Goal: Task Accomplishment & Management: Manage account settings

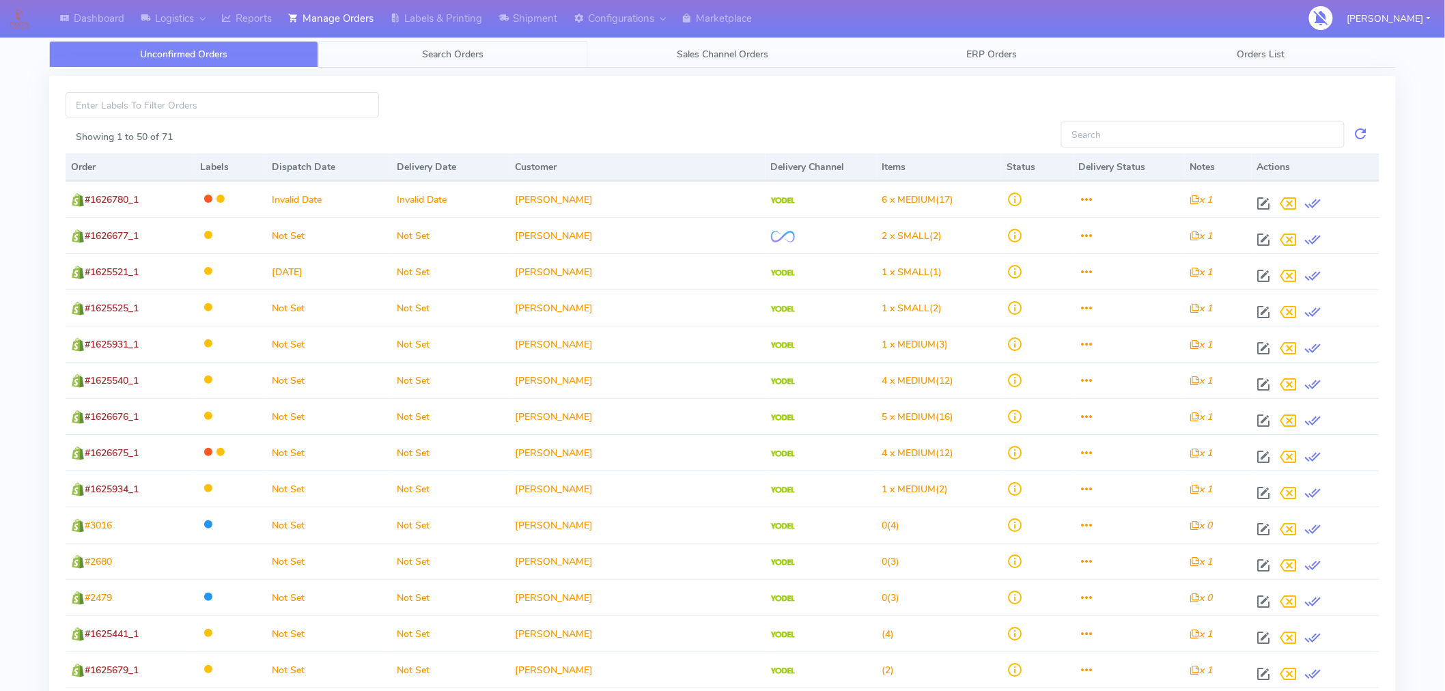
click at [447, 57] on span "Search Orders" at bounding box center [453, 54] width 61 height 13
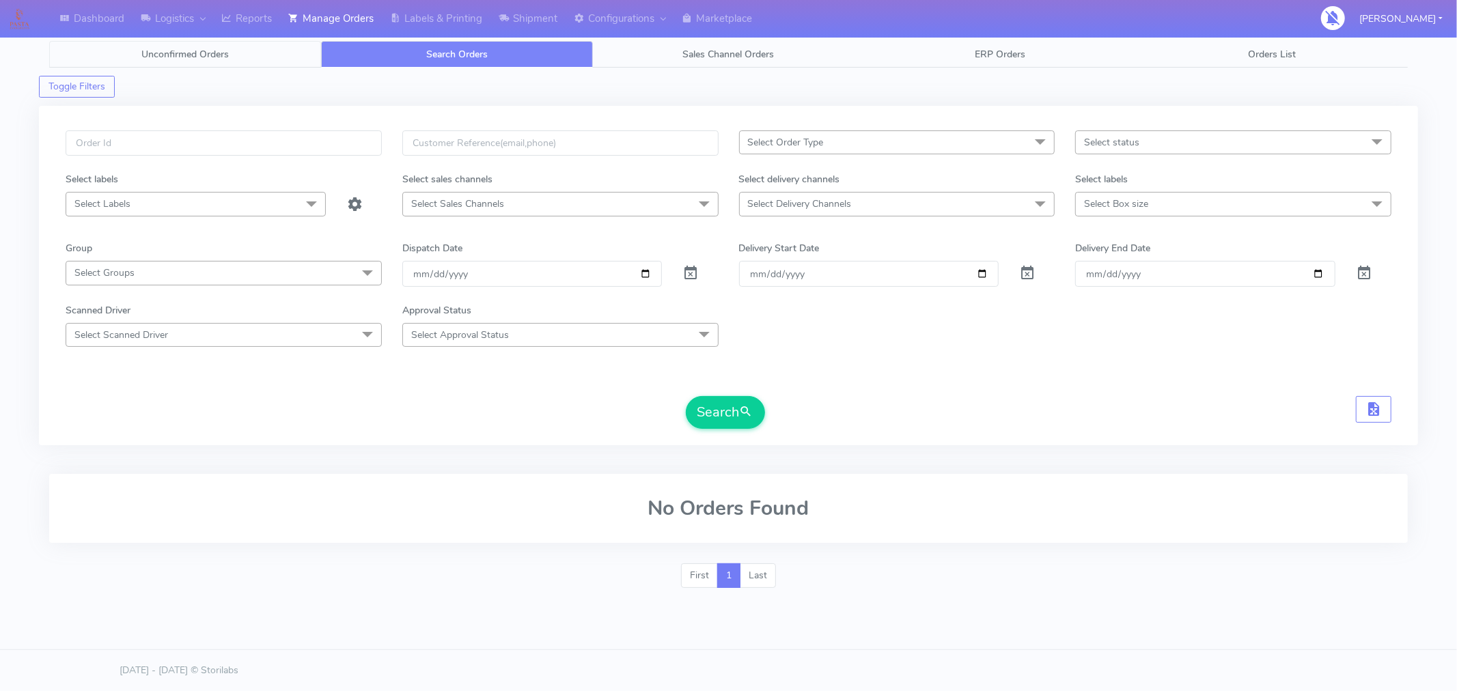
click at [226, 53] on span "Unconfirmed Orders" at bounding box center [184, 54] width 87 height 13
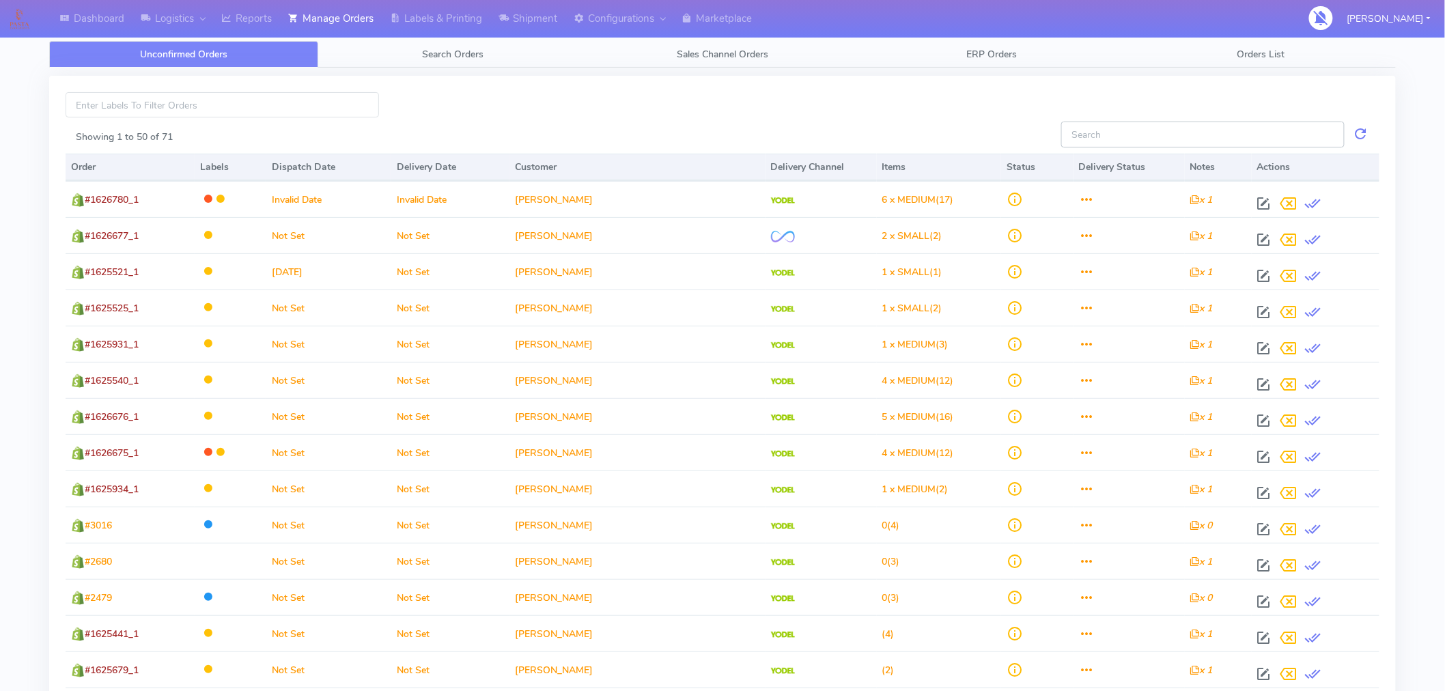
click at [1137, 137] on input "Showing 1 to 50 of 71" at bounding box center [1202, 134] width 283 height 25
paste input "1619680"
click at [1137, 137] on input "1619680" at bounding box center [1202, 134] width 283 height 25
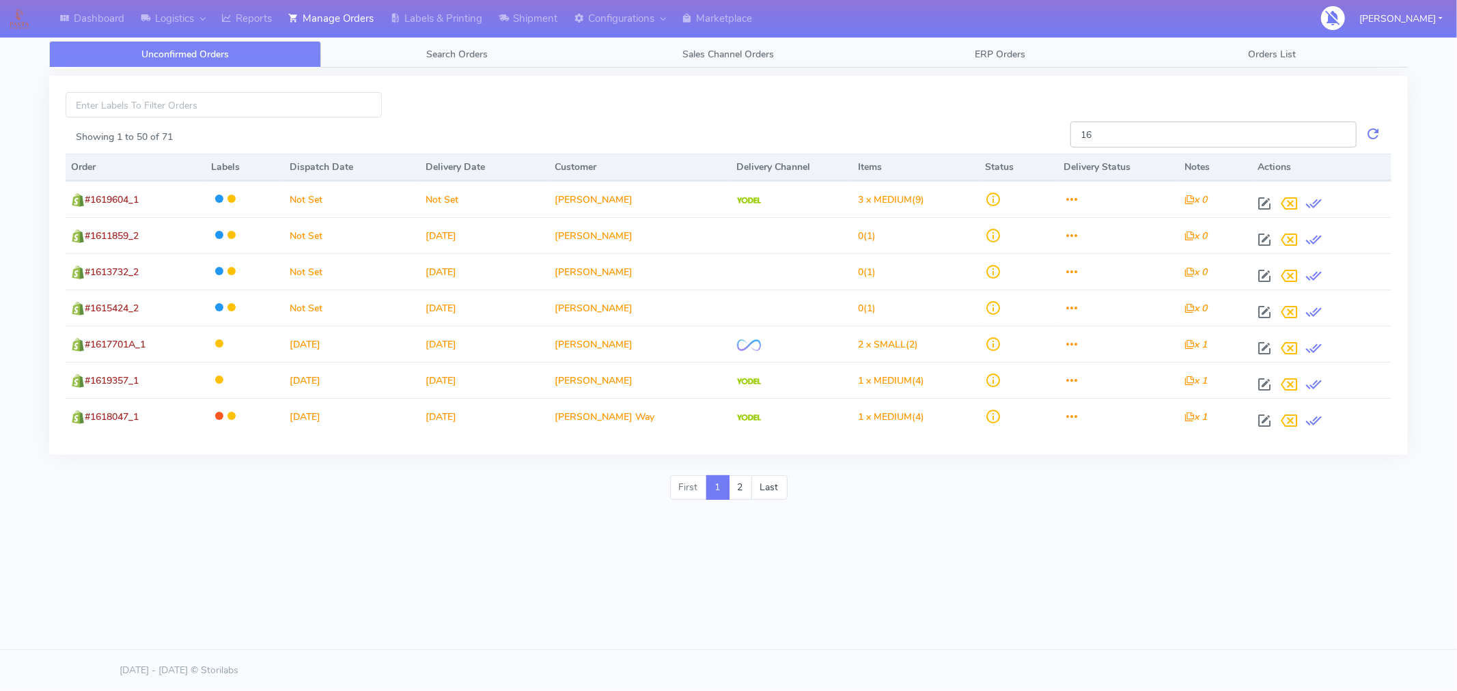
type input "1"
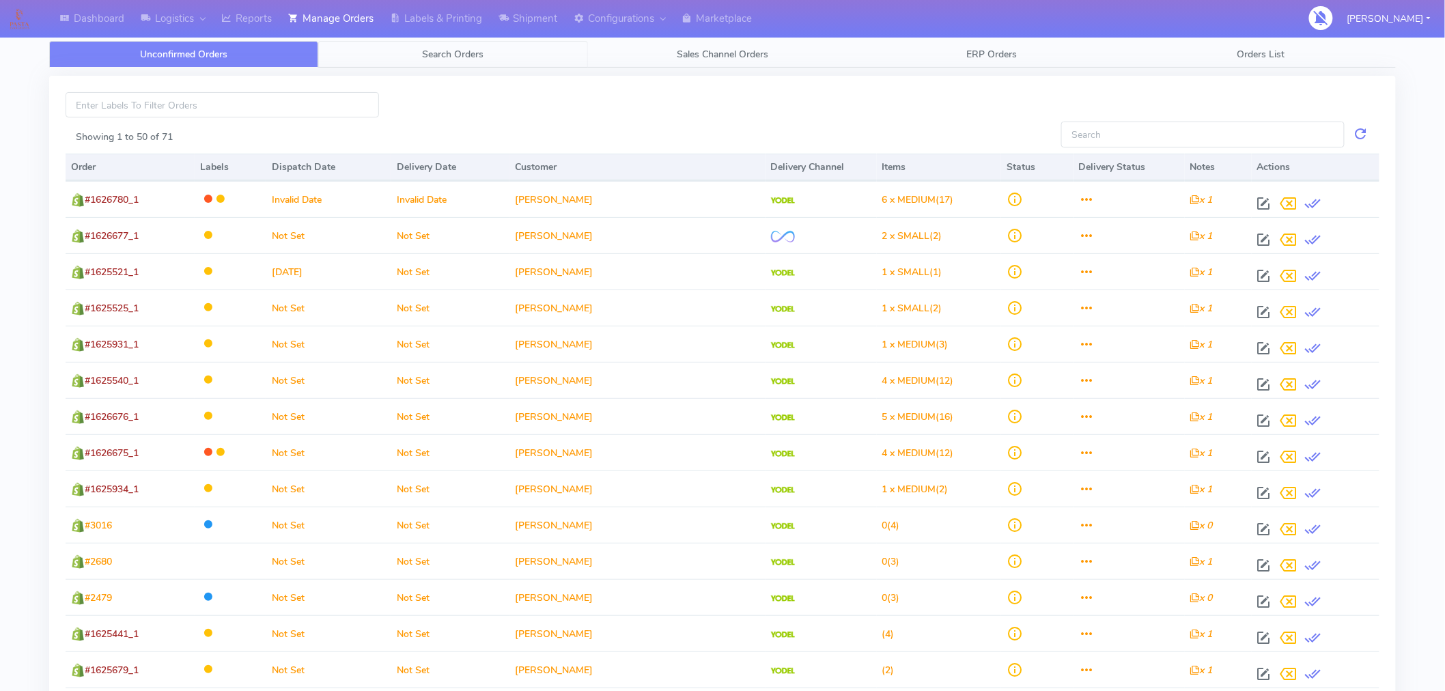
click at [479, 59] on span "Search Orders" at bounding box center [453, 54] width 61 height 13
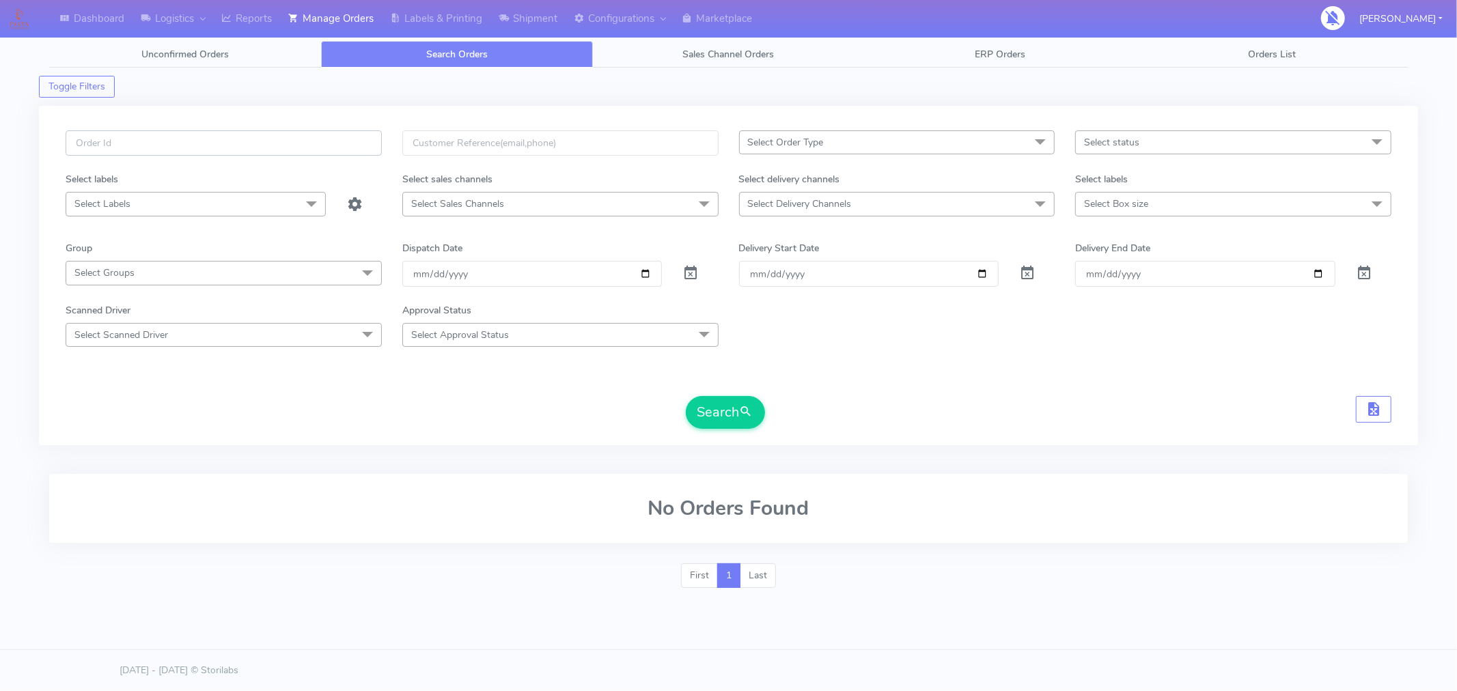
click at [337, 144] on input "text" at bounding box center [224, 142] width 316 height 25
paste input "1619680"
type input "1619680"
click at [706, 419] on button "Search" at bounding box center [725, 412] width 79 height 33
click at [690, 279] on span at bounding box center [690, 276] width 16 height 13
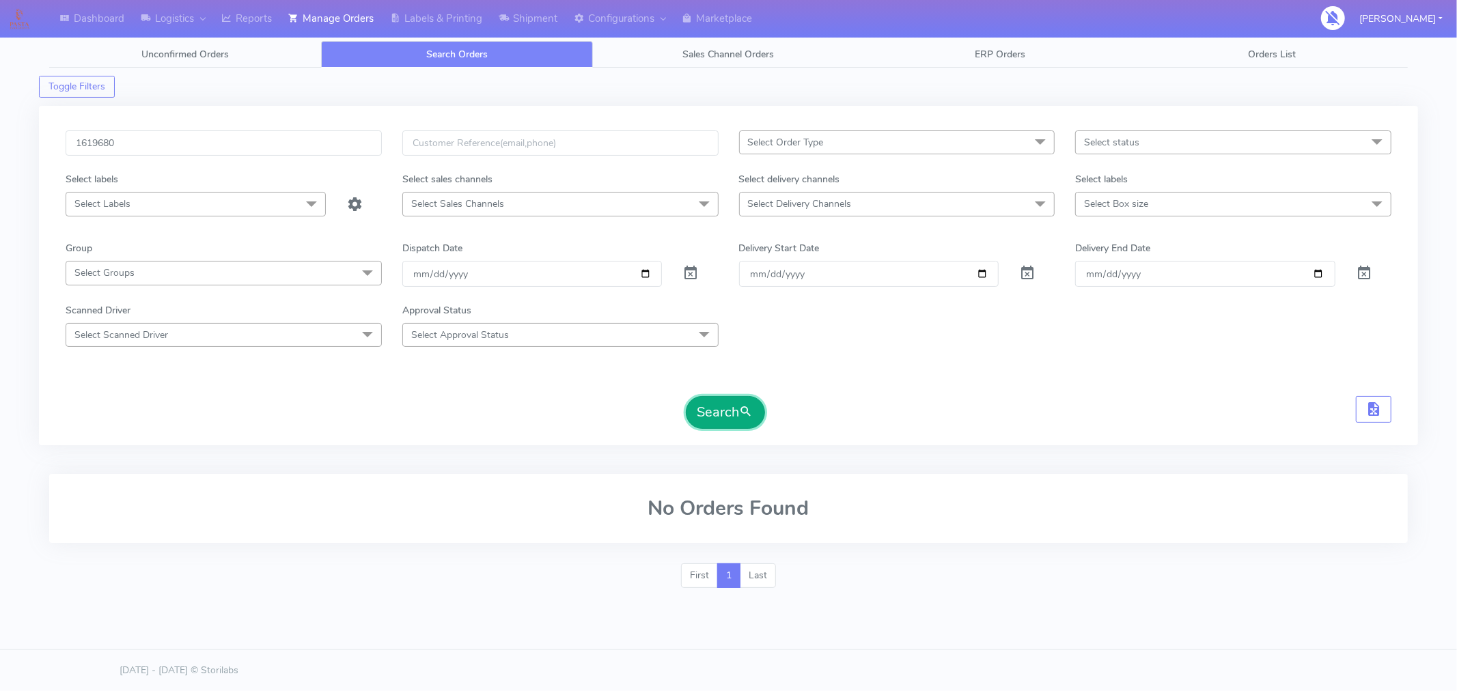
click at [729, 418] on button "Search" at bounding box center [725, 412] width 79 height 33
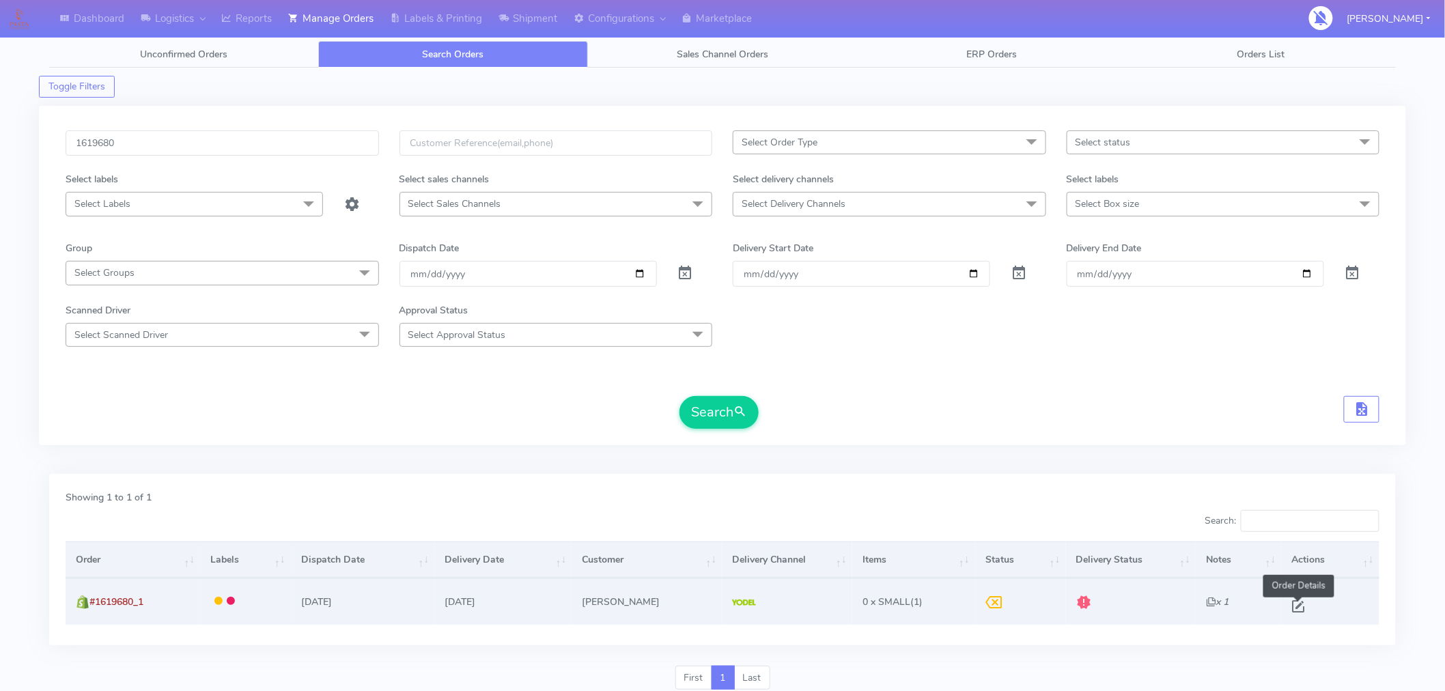
click at [1296, 606] on span at bounding box center [1299, 609] width 25 height 13
select select "5"
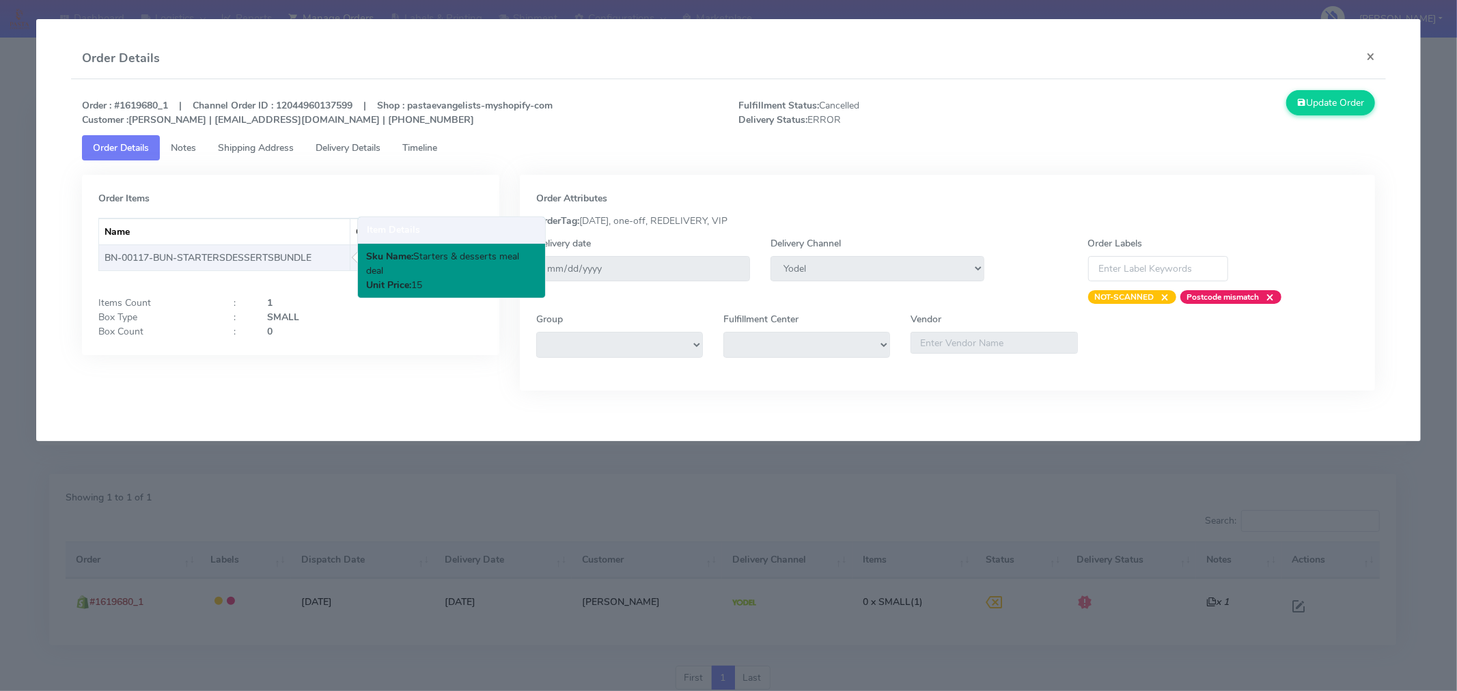
click at [244, 255] on td "BN-00117-BUN-STARTERSDESSERTSBUNDLE" at bounding box center [224, 257] width 251 height 26
copy td "BN-00117-BUN-STARTERSDESSERTSBUNDLE"
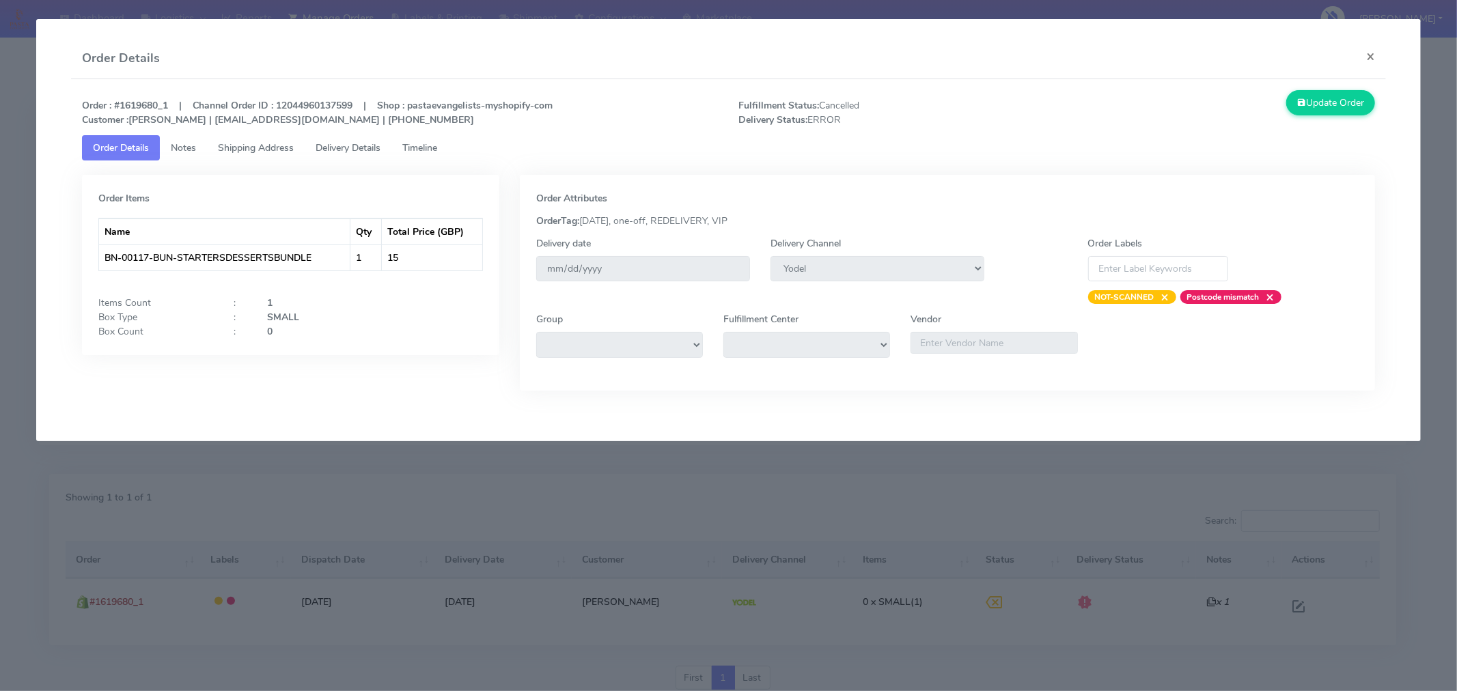
click at [155, 109] on strong "Order : #1619680_1 | Channel Order ID : 12044960137599 | Shop : pastaevangelist…" at bounding box center [317, 112] width 471 height 27
copy strong "1619680_1"
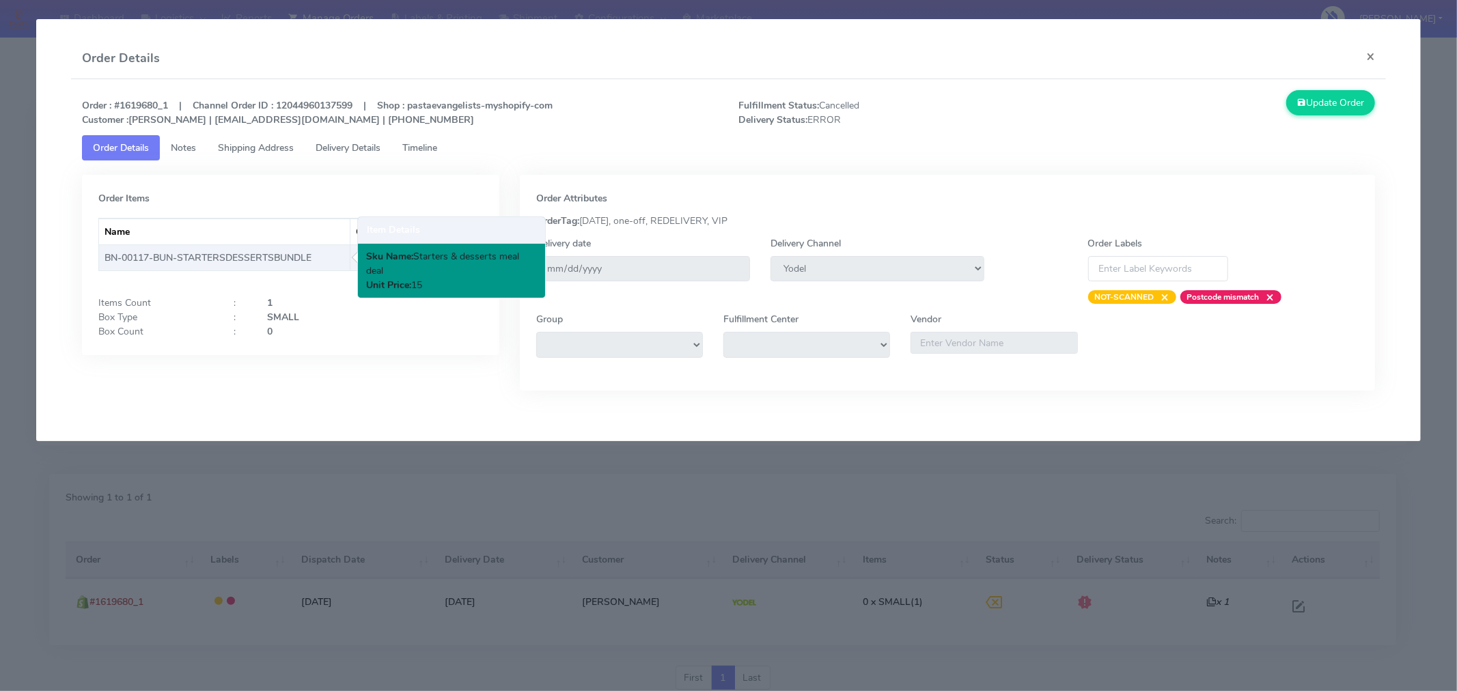
click at [292, 255] on td "BN-00117-BUN-STARTERSDESSERTSBUNDLE" at bounding box center [224, 257] width 251 height 26
copy td "BN-00117-BUN-STARTERSDESSERTSBUNDLE"
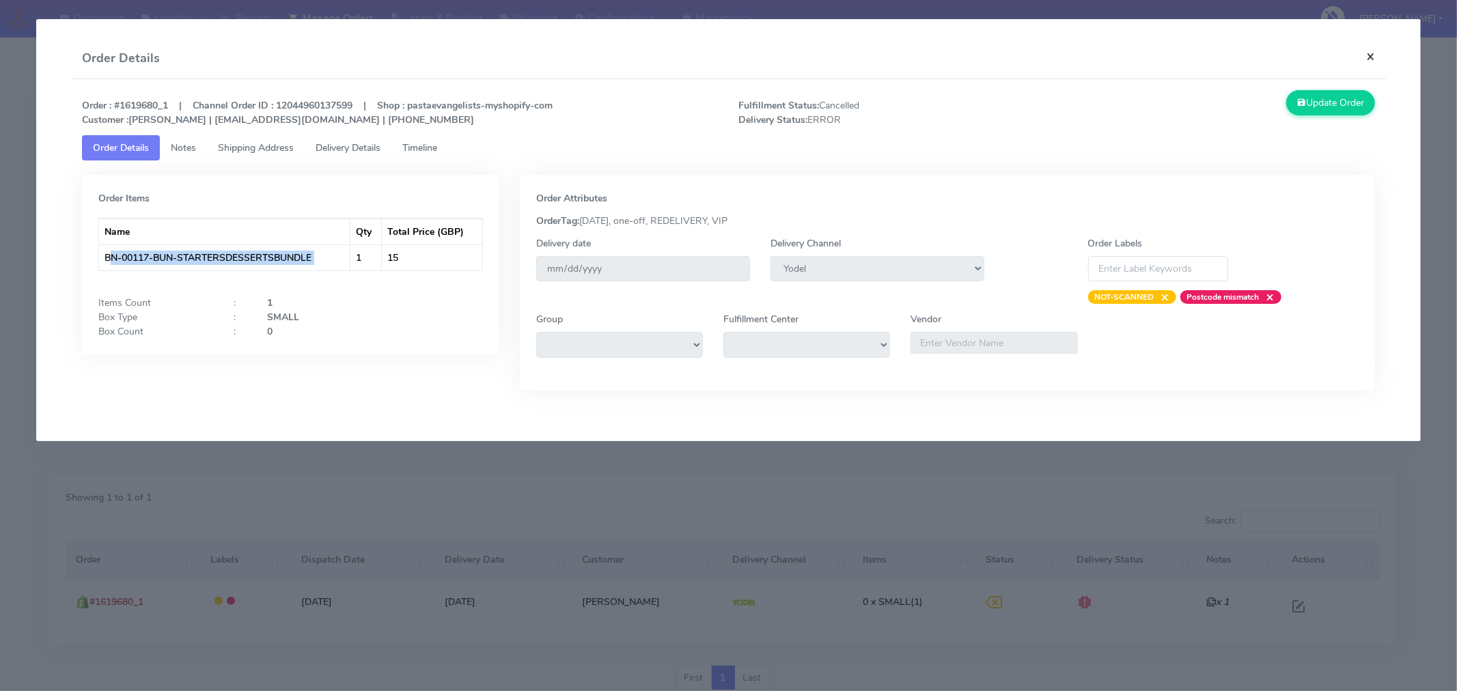
click at [1368, 53] on button "×" at bounding box center [1370, 56] width 31 height 36
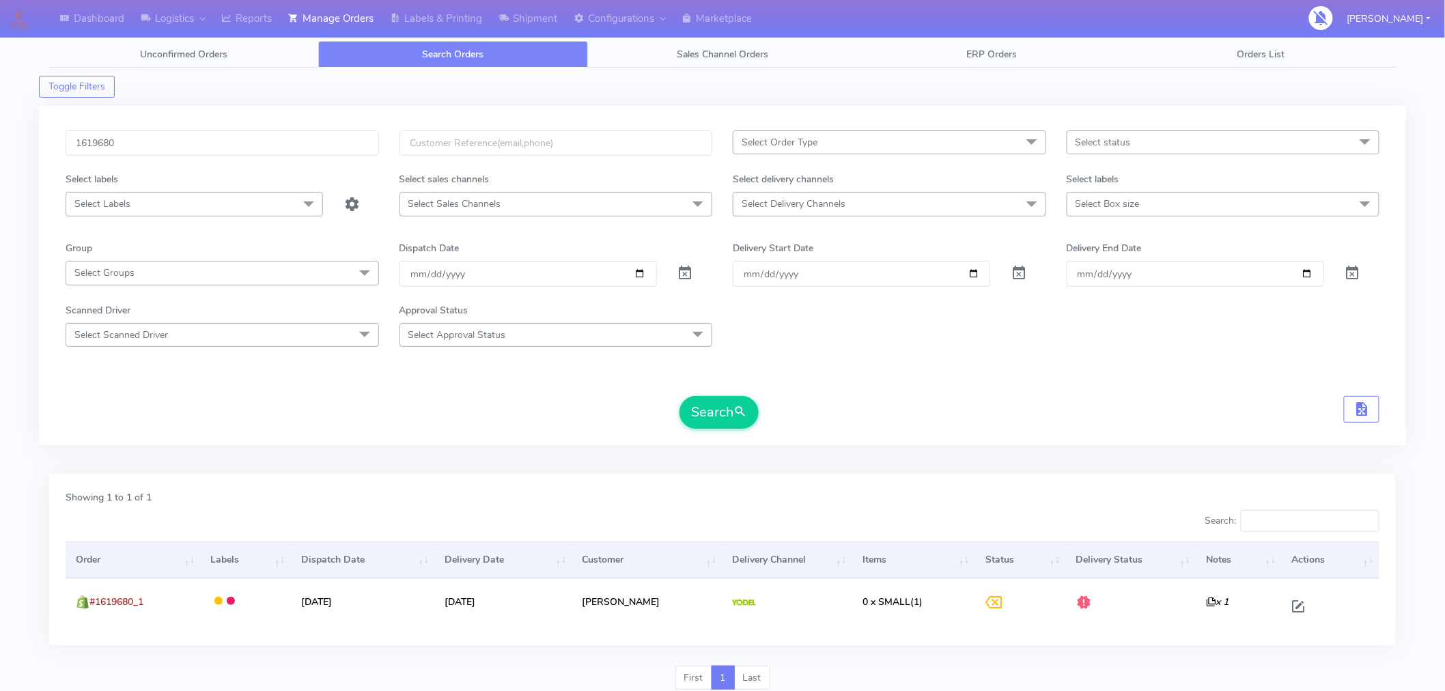
click at [1243, 367] on form "1619680 Select Order Type Select All MEALS ATAVI One Off Pasta Club Gift Kit Ev…" at bounding box center [723, 279] width 1314 height 298
